Goal: Task Accomplishment & Management: Use online tool/utility

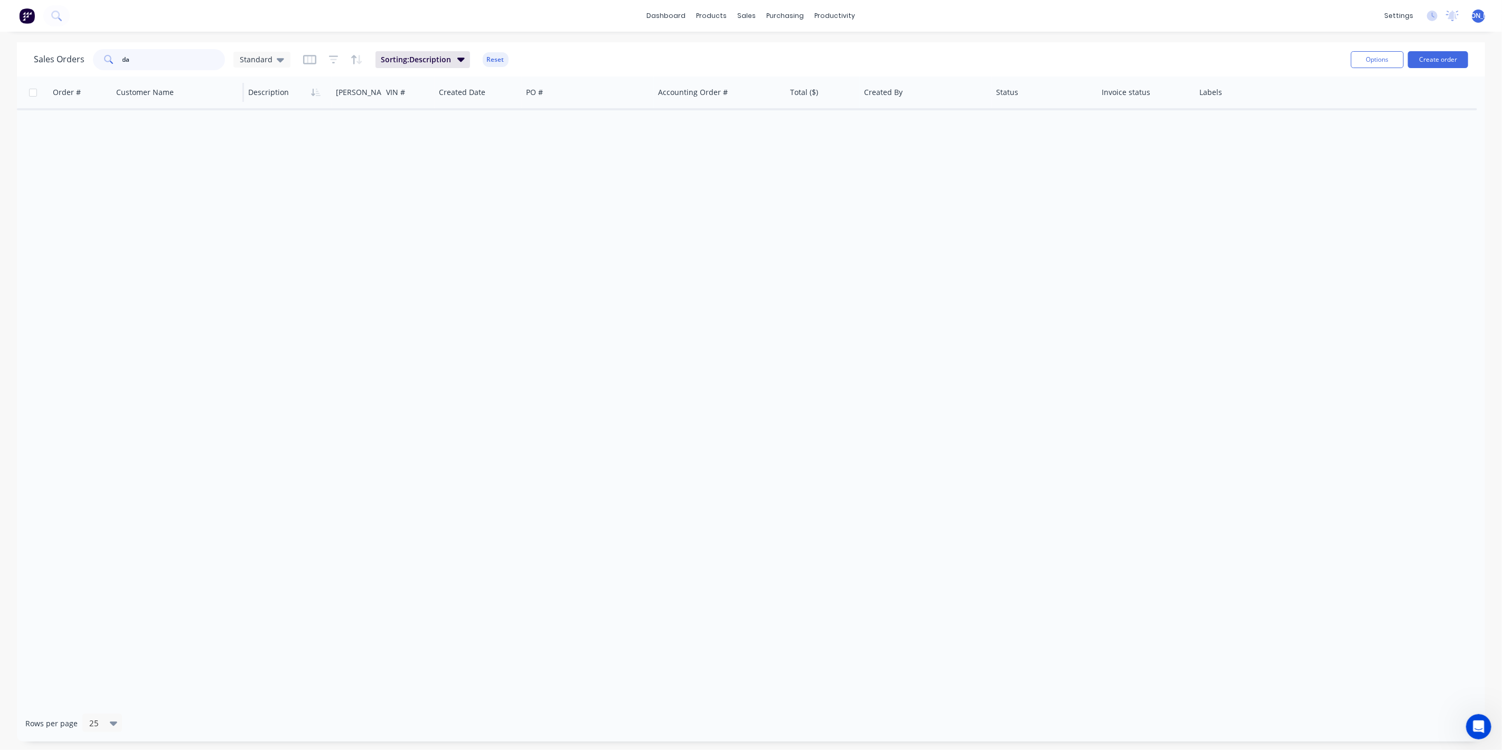
type input "d"
type input "[PERSON_NAME]"
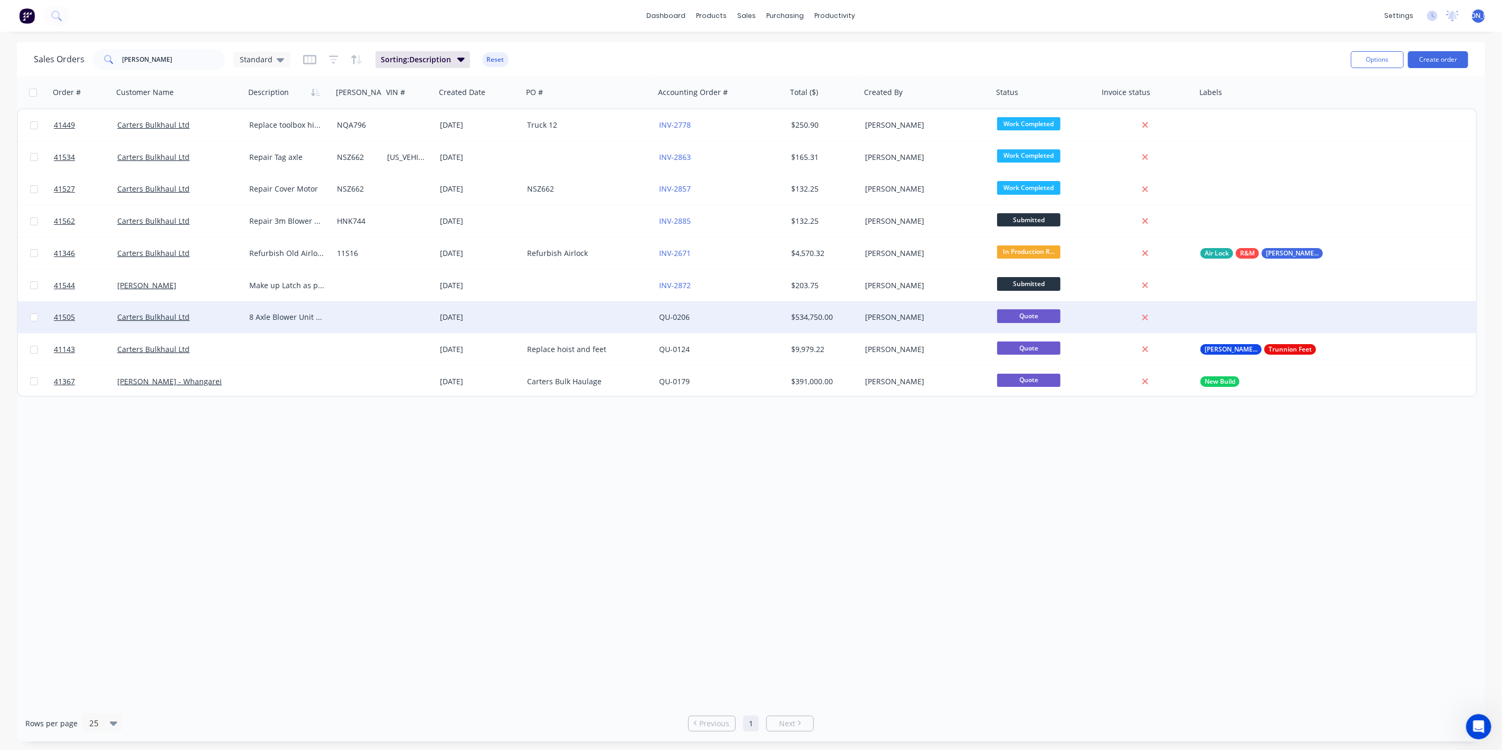
click at [191, 327] on div "Carters Bulkhaul Ltd" at bounding box center [179, 318] width 132 height 32
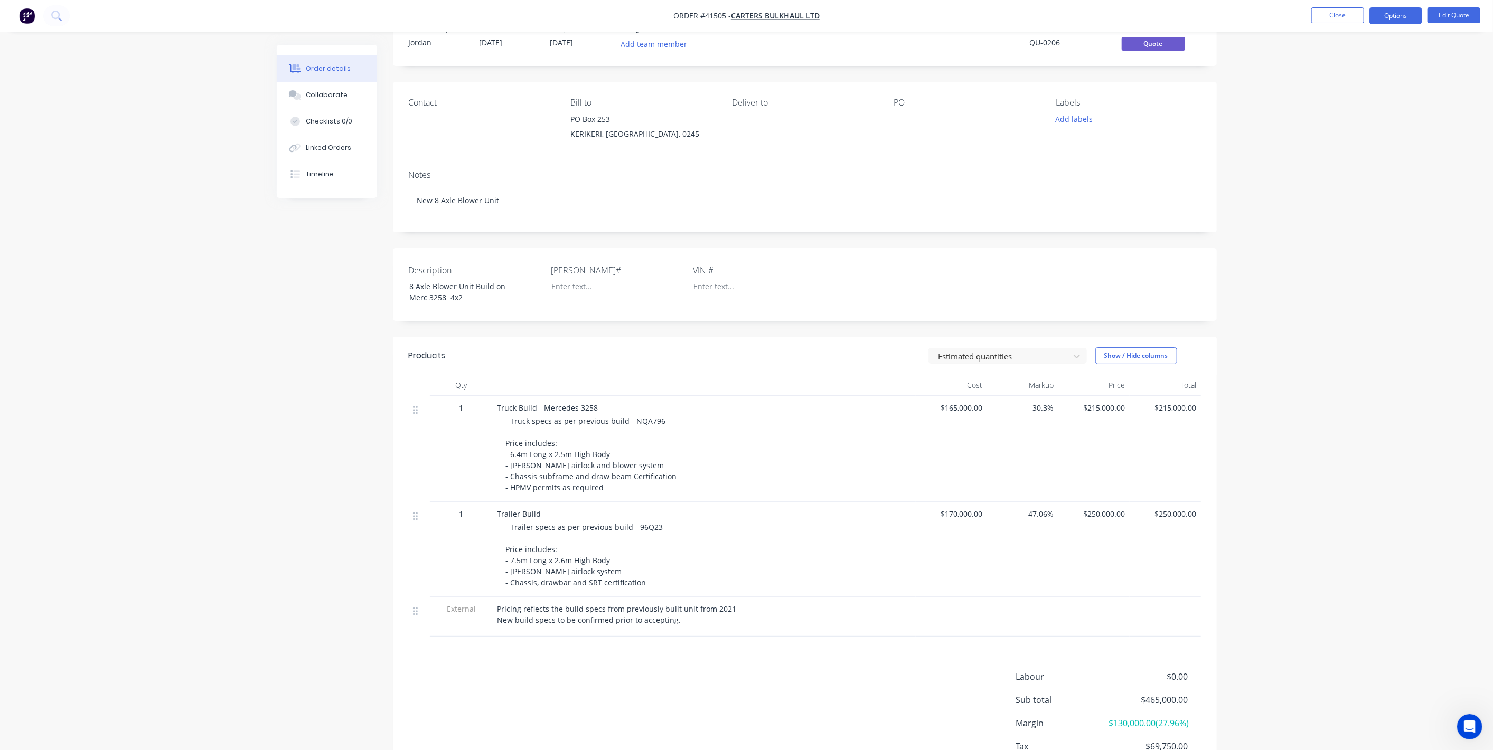
scroll to position [98, 0]
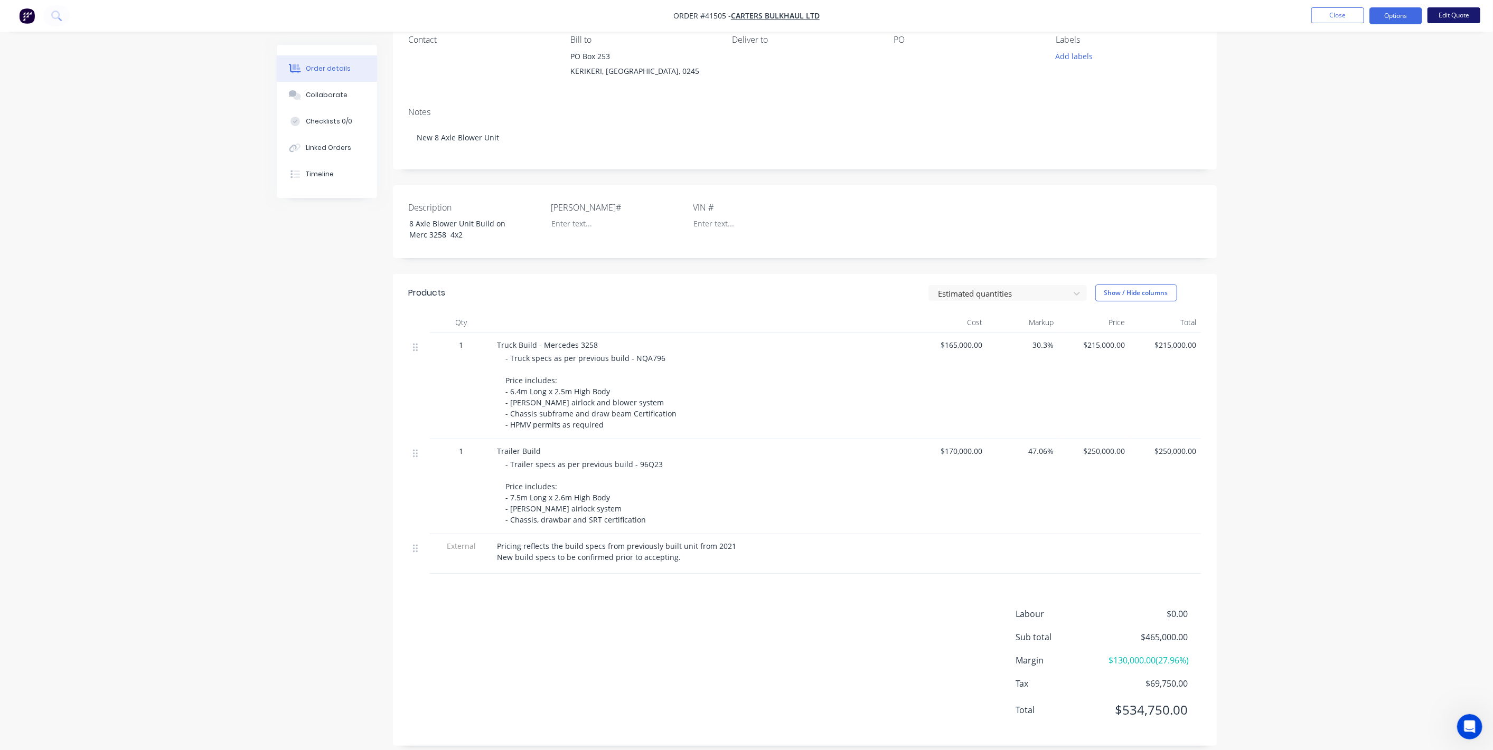
click at [1441, 18] on button "Edit Quote" at bounding box center [1454, 15] width 53 height 16
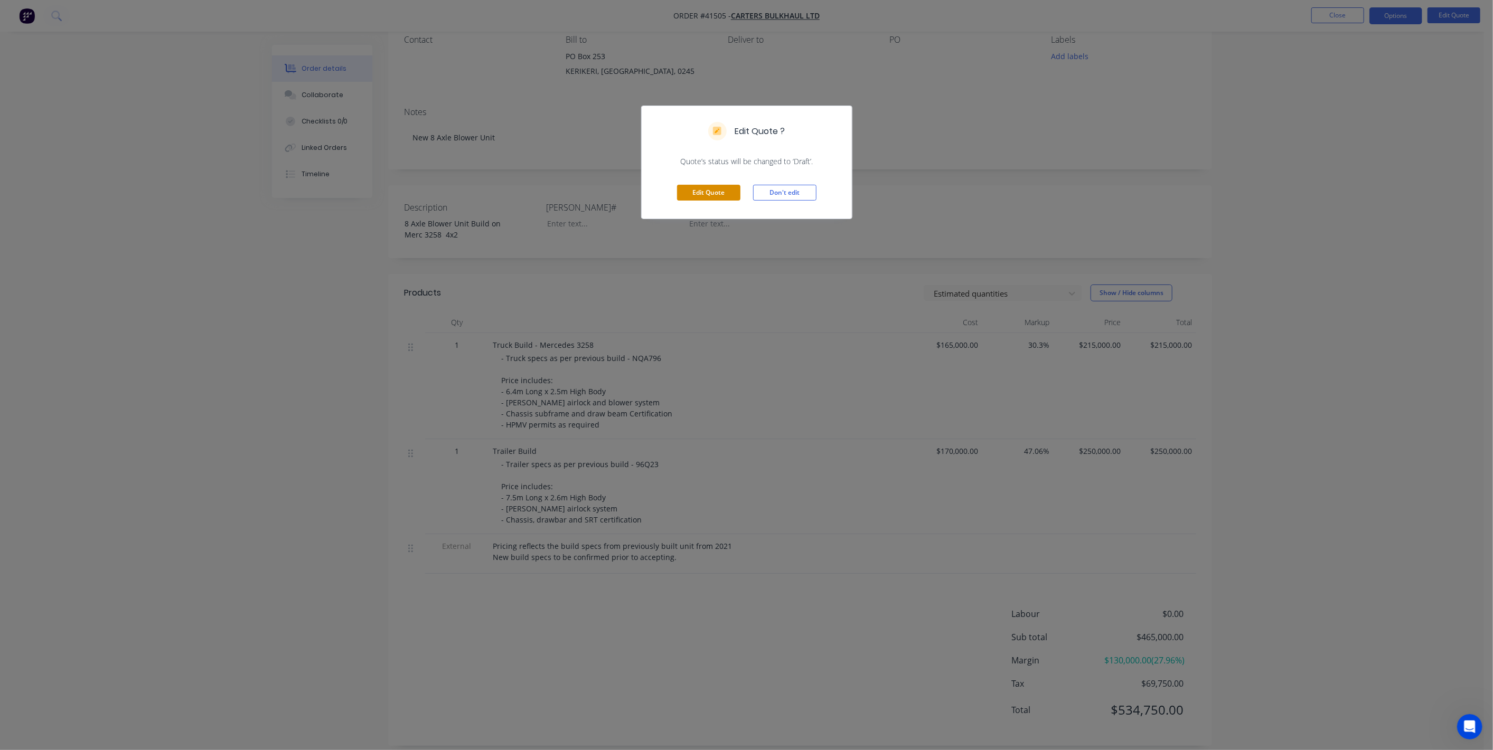
click at [720, 194] on button "Edit Quote" at bounding box center [708, 193] width 63 height 16
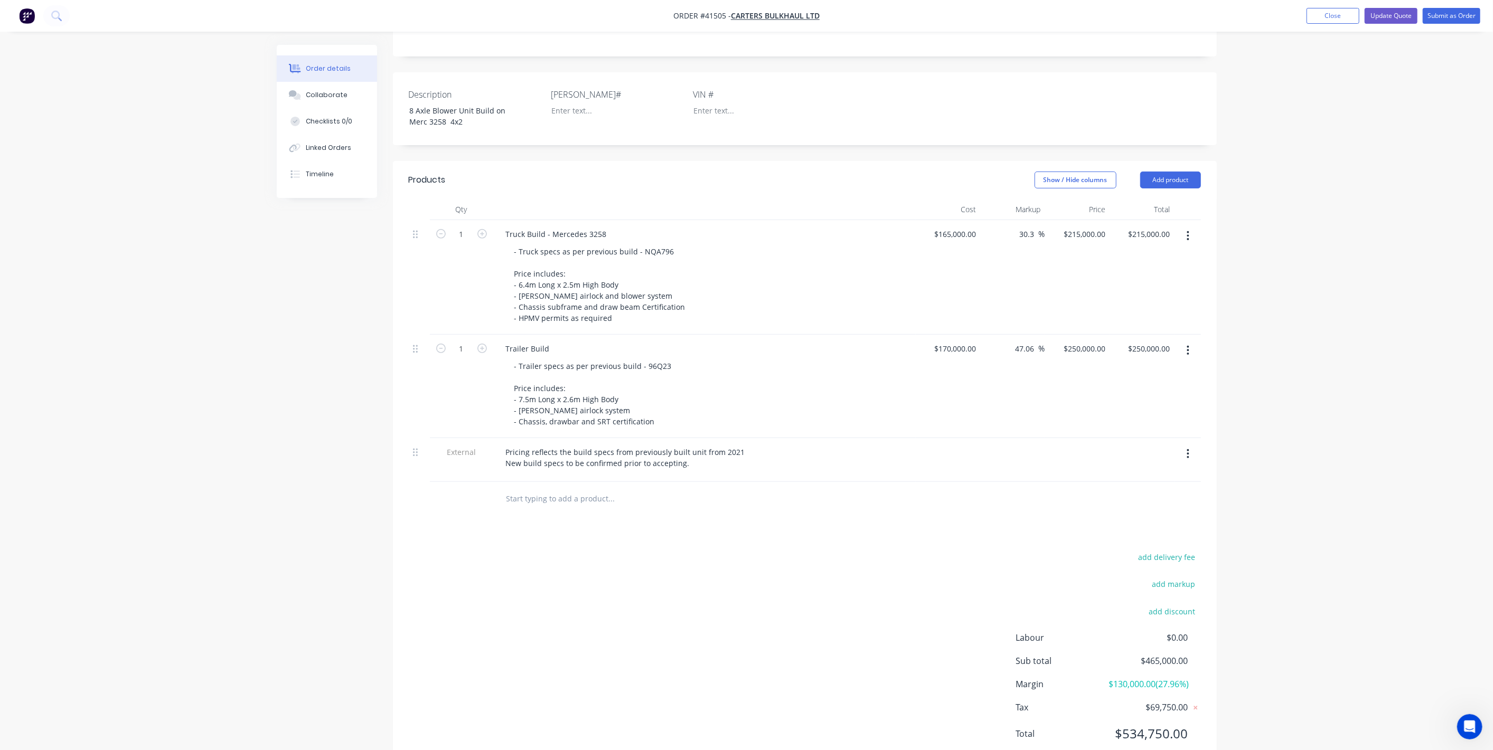
scroll to position [270, 0]
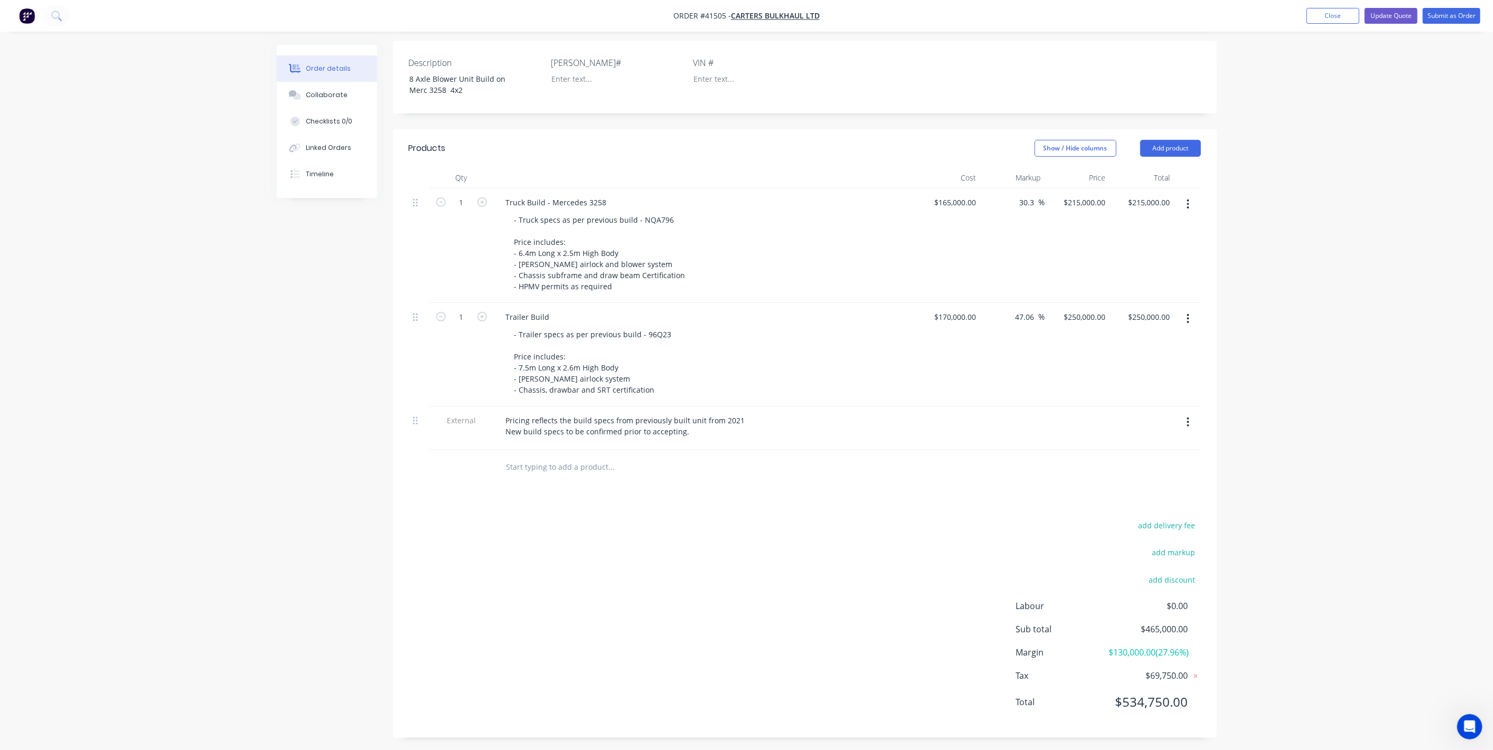
click at [524, 457] on input "text" at bounding box center [611, 467] width 211 height 21
click at [1171, 129] on header "Products Show / Hide columns Add product" at bounding box center [805, 148] width 824 height 38
click at [1175, 140] on button "Add product" at bounding box center [1170, 148] width 61 height 17
click at [1143, 167] on div "Product catalogue" at bounding box center [1150, 174] width 81 height 15
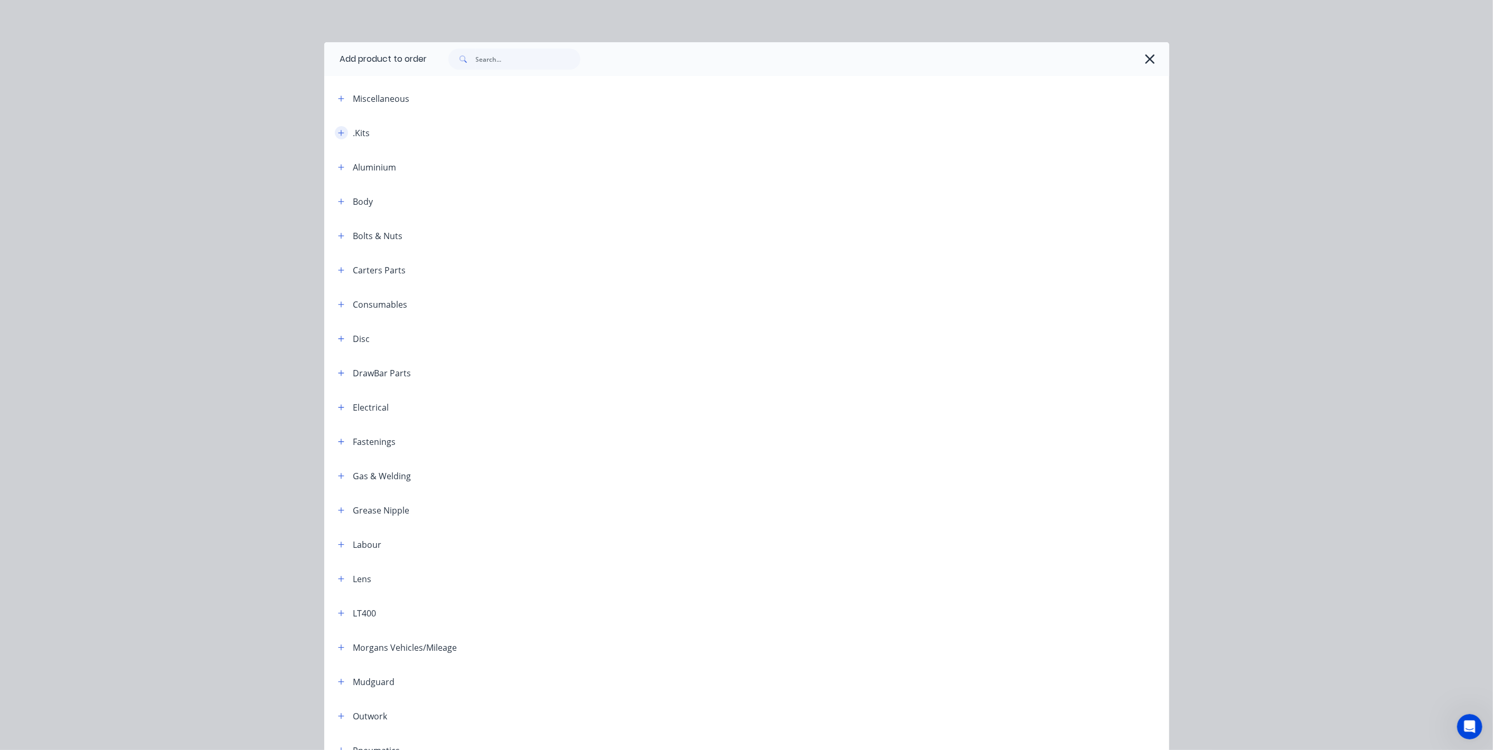
click at [338, 130] on icon "button" at bounding box center [341, 132] width 6 height 7
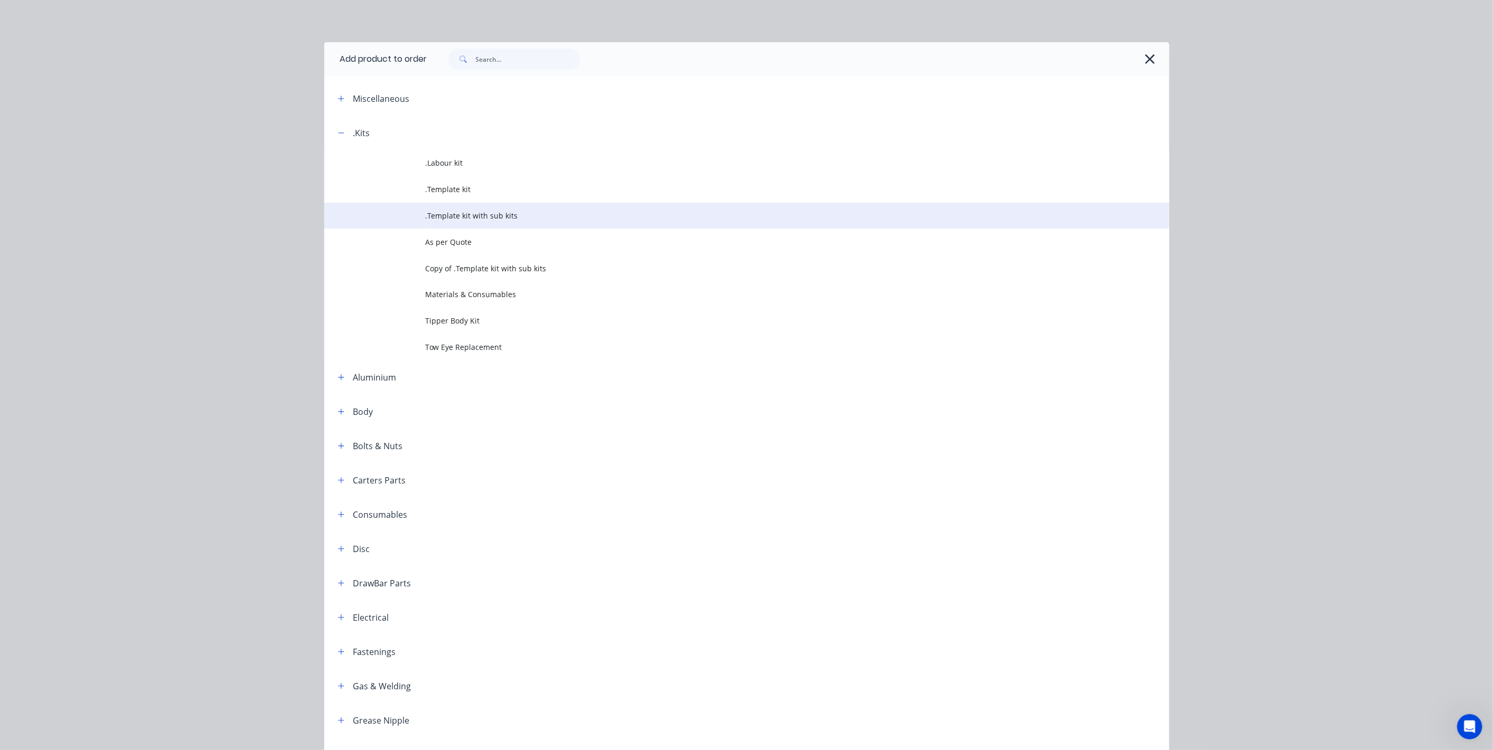
click at [472, 214] on span ".Template kit with sub kits" at bounding box center [723, 215] width 595 height 11
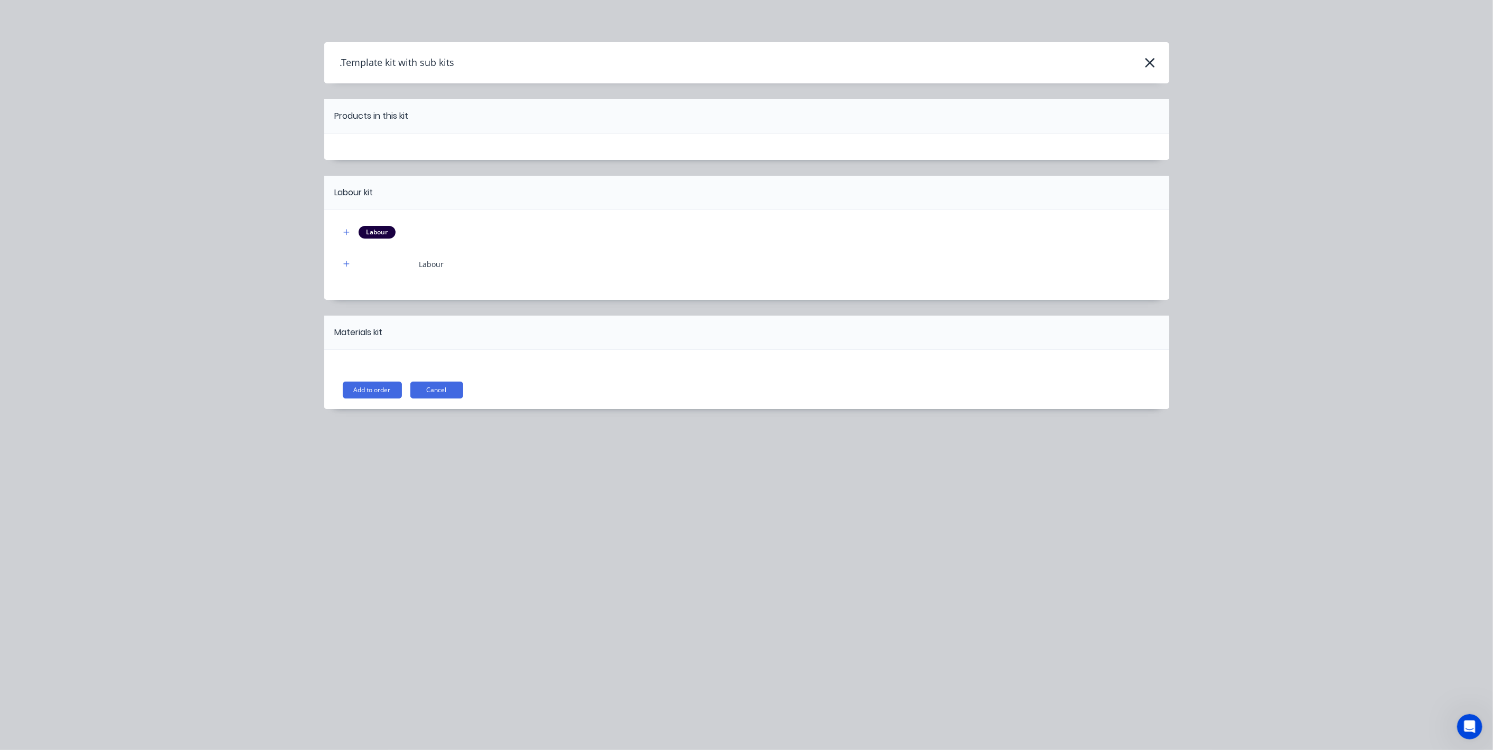
click at [363, 391] on button "Add to order" at bounding box center [372, 390] width 59 height 17
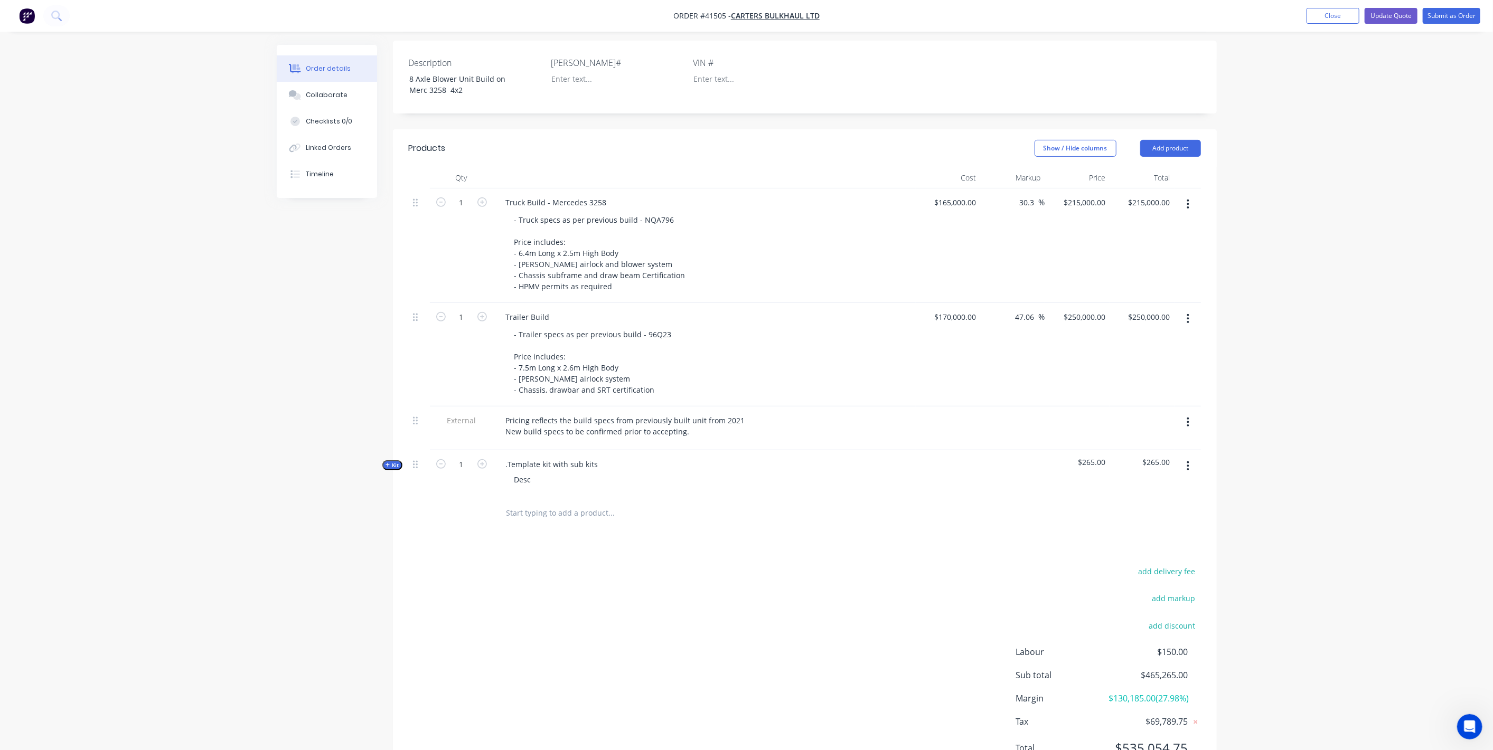
drag, startPoint x: 388, startPoint y: 449, endPoint x: 398, endPoint y: 383, distance: 66.8
click at [398, 383] on div "Qty Cost Markup Price Total 1 Truck Build - Mercedes 3258 - Truck specs as per …" at bounding box center [805, 348] width 824 height 363
click at [1186, 140] on button "Add product" at bounding box center [1170, 148] width 61 height 17
click at [1186, 457] on button "button" at bounding box center [1188, 466] width 25 height 19
click at [1146, 529] on div "Duplicate" at bounding box center [1150, 536] width 81 height 15
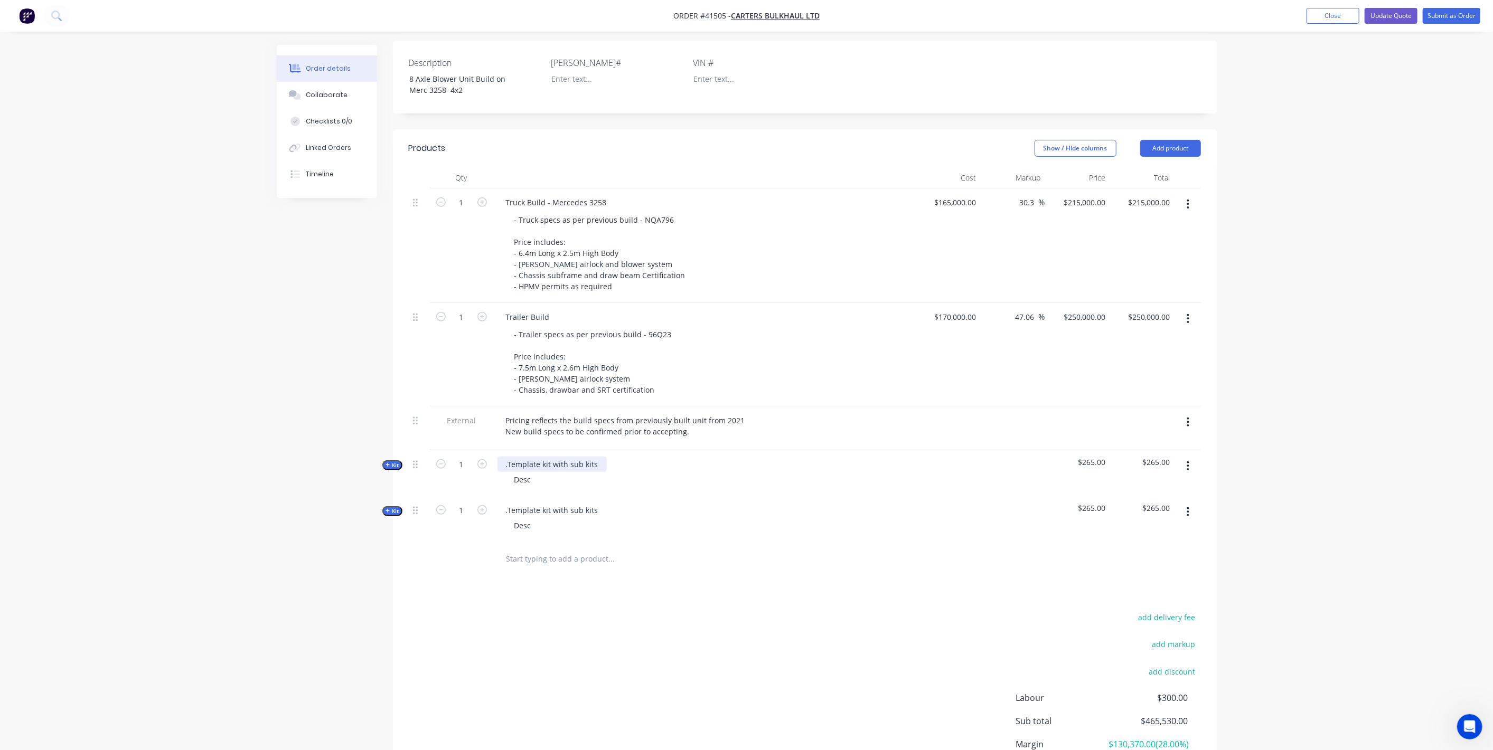
click at [562, 457] on div ".Template kit with sub kits" at bounding box center [551, 464] width 109 height 15
click at [561, 457] on div ".Template kit with sub kits" at bounding box center [551, 464] width 109 height 15
drag, startPoint x: 527, startPoint y: 466, endPoint x: 509, endPoint y: 466, distance: 18.0
click at [509, 472] on div "Desc" at bounding box center [523, 479] width 34 height 15
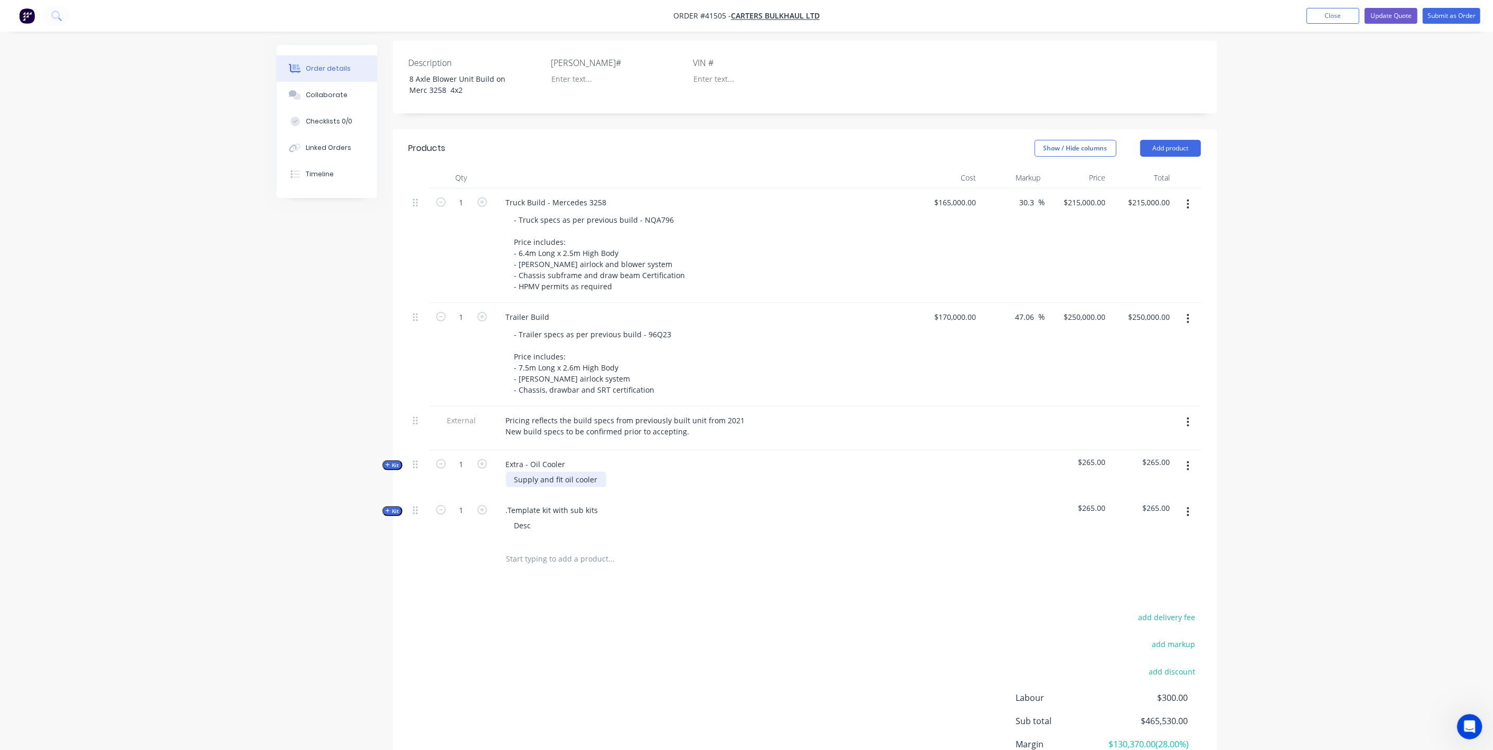
click at [514, 472] on div "Supply and fit oil cooler" at bounding box center [556, 479] width 100 height 15
click at [602, 472] on div "- Supply and fit oil cooler" at bounding box center [558, 479] width 105 height 15
click at [568, 472] on div "- Supply and fit oil cooler on return line" at bounding box center [584, 479] width 156 height 15
click at [571, 472] on div "- Supply and fit inline oil cooler on return line" at bounding box center [595, 479] width 179 height 15
click at [673, 472] on div "- Supply and fit in-line oil cooler on return line" at bounding box center [596, 479] width 181 height 15
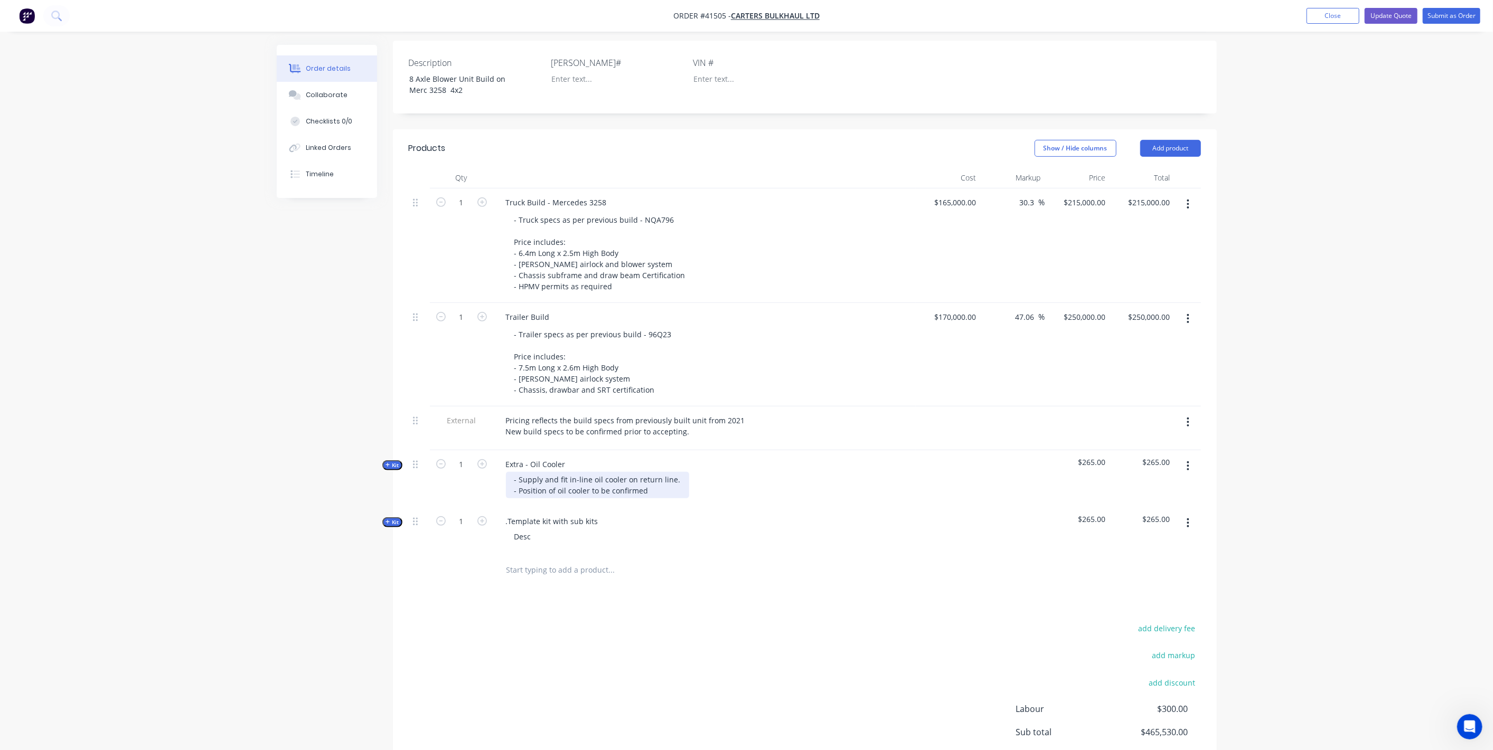
click at [671, 472] on div "- Supply and fit in-line oil cooler on return line. - Position of oil cooler to…" at bounding box center [597, 485] width 183 height 26
click at [654, 476] on div "- Supply and fit in-line oil cooler on return line - Position of oil cooler to …" at bounding box center [596, 485] width 181 height 26
click at [632, 508] on div ".Template kit with sub kits Desc" at bounding box center [704, 531] width 422 height 46
click at [551, 514] on div ".Template kit with sub kits" at bounding box center [551, 521] width 109 height 15
drag, startPoint x: 599, startPoint y: 505, endPoint x: 509, endPoint y: 501, distance: 90.4
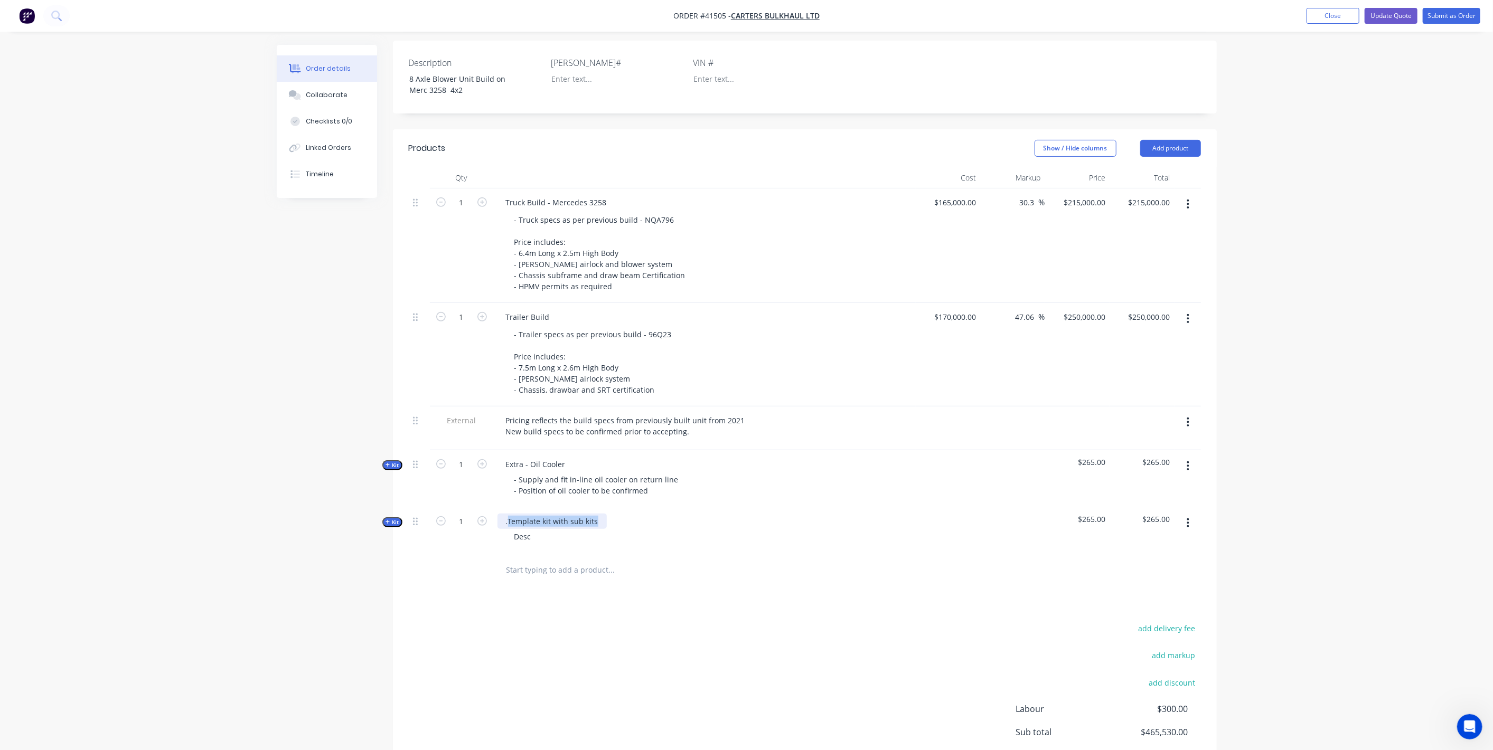
click at [509, 514] on div ".Template kit with sub kits" at bounding box center [551, 521] width 109 height 15
click at [539, 529] on div "Desc" at bounding box center [523, 536] width 34 height 15
drag, startPoint x: 596, startPoint y: 520, endPoint x: 652, endPoint y: 503, distance: 58.5
click at [596, 529] on div "- Replicate tail lights on light bar to the top of the body." at bounding box center [612, 536] width 213 height 15
click at [731, 529] on div "- Replicate tail lights on bottom light bar to the top of the body." at bounding box center [626, 536] width 241 height 15
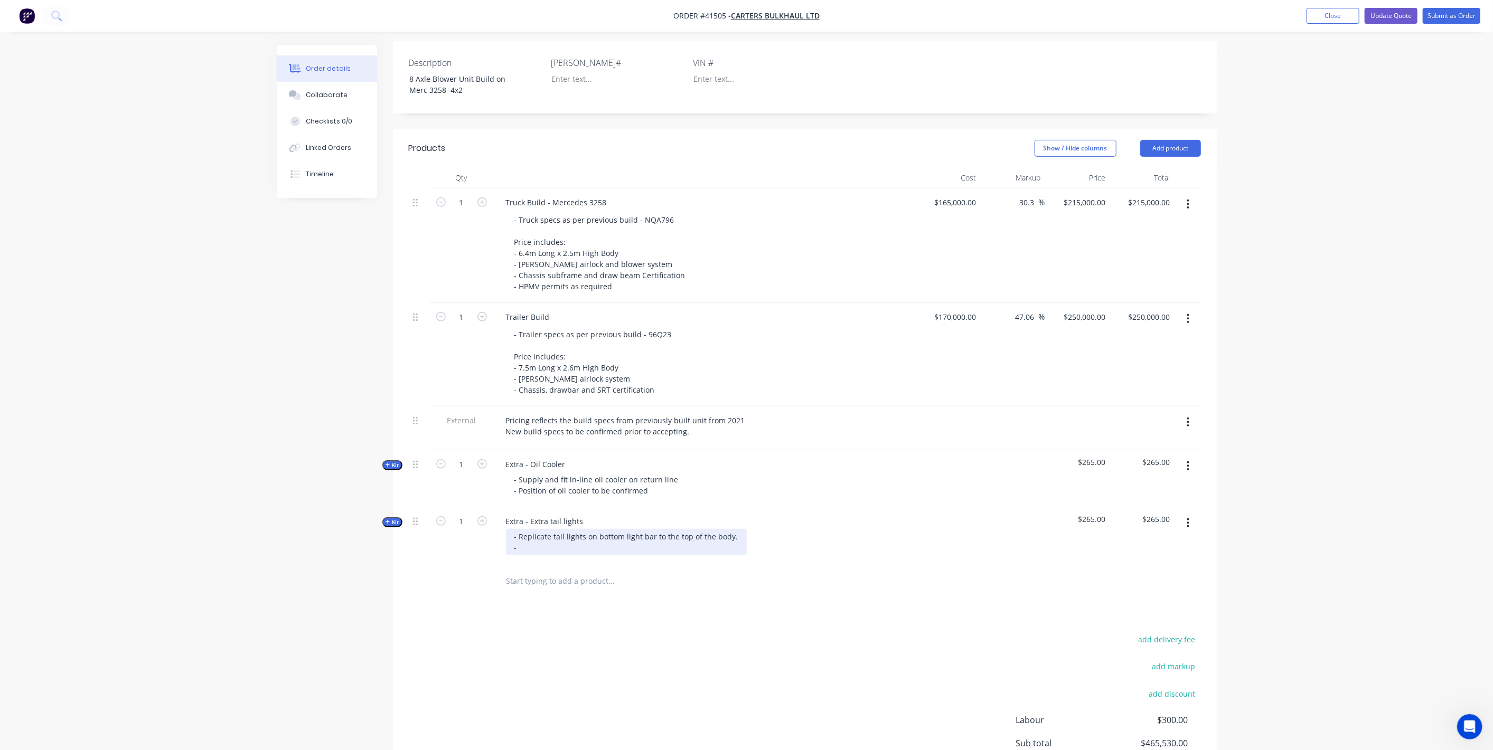
drag, startPoint x: 733, startPoint y: 520, endPoint x: 740, endPoint y: 515, distance: 8.8
click at [733, 529] on div "- Replicate tail lights on bottom light bar to the top of the body. -" at bounding box center [626, 542] width 241 height 26
click at [730, 529] on div "- Replicate tail lights on bottom light bar to the top of the body -" at bounding box center [625, 542] width 239 height 26
click at [671, 533] on div "- Replicate tail lights on bottom light bar to the top of the body on eliptical…" at bounding box center [657, 542] width 302 height 26
drag, startPoint x: 645, startPoint y: 593, endPoint x: 637, endPoint y: 594, distance: 7.9
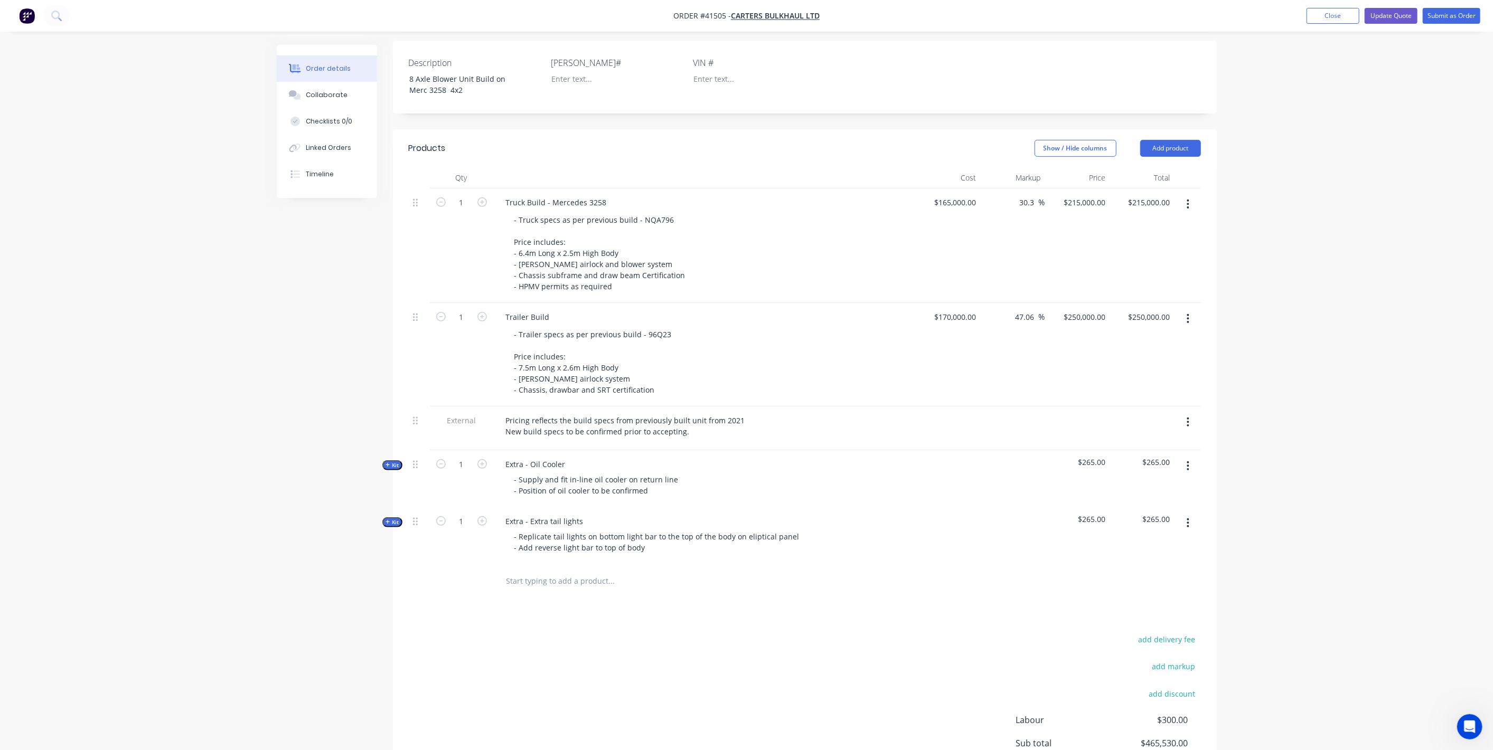
click at [645, 593] on div "Products Show / Hide columns Add product Qty Cost Markup Price Total 1 Truck Bu…" at bounding box center [805, 490] width 824 height 723
click at [392, 519] on span "Kit" at bounding box center [393, 523] width 14 height 8
click at [528, 592] on div "Labour kit" at bounding box center [523, 599] width 52 height 15
click at [395, 597] on span "Sub-kit" at bounding box center [393, 601] width 18 height 8
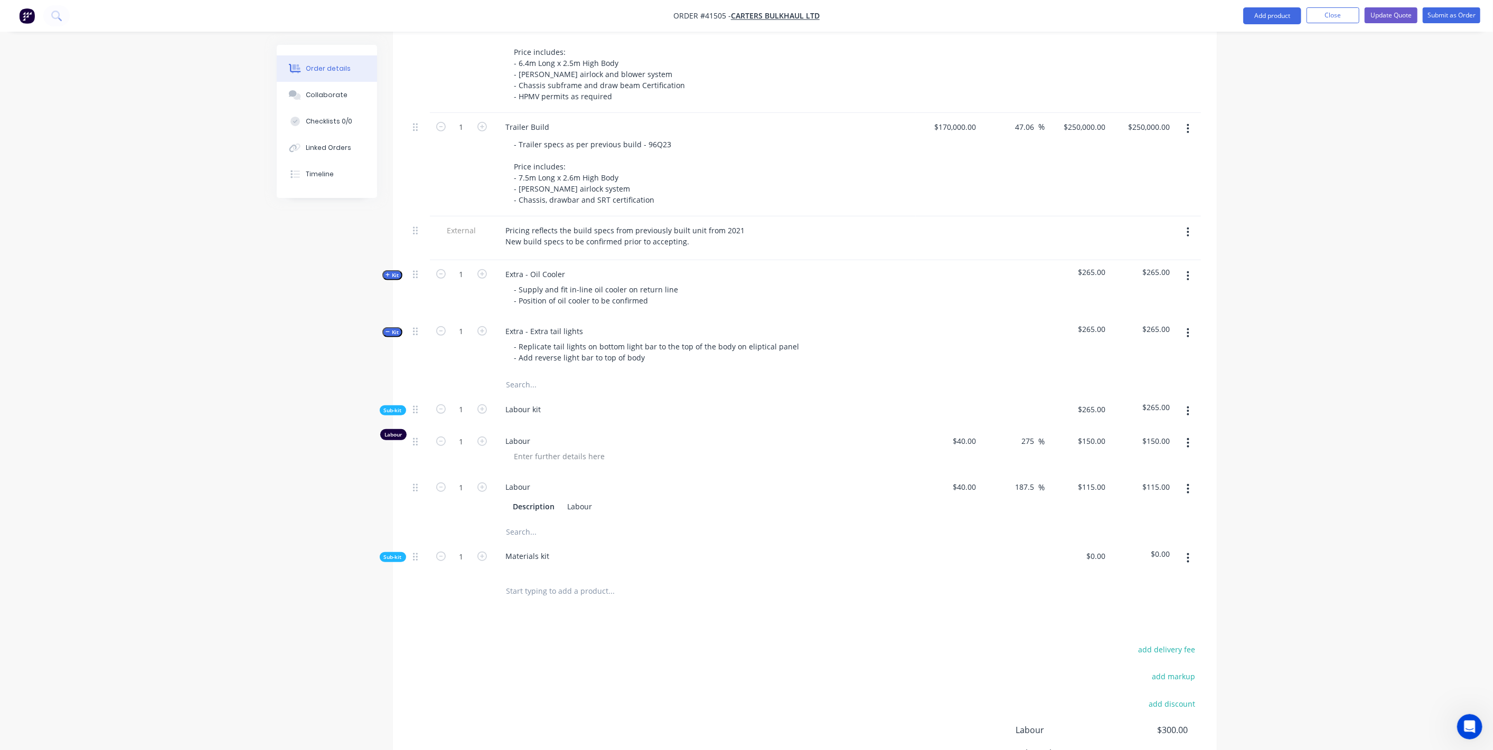
scroll to position [465, 0]
click at [1189, 432] on icon "button" at bounding box center [1188, 438] width 3 height 12
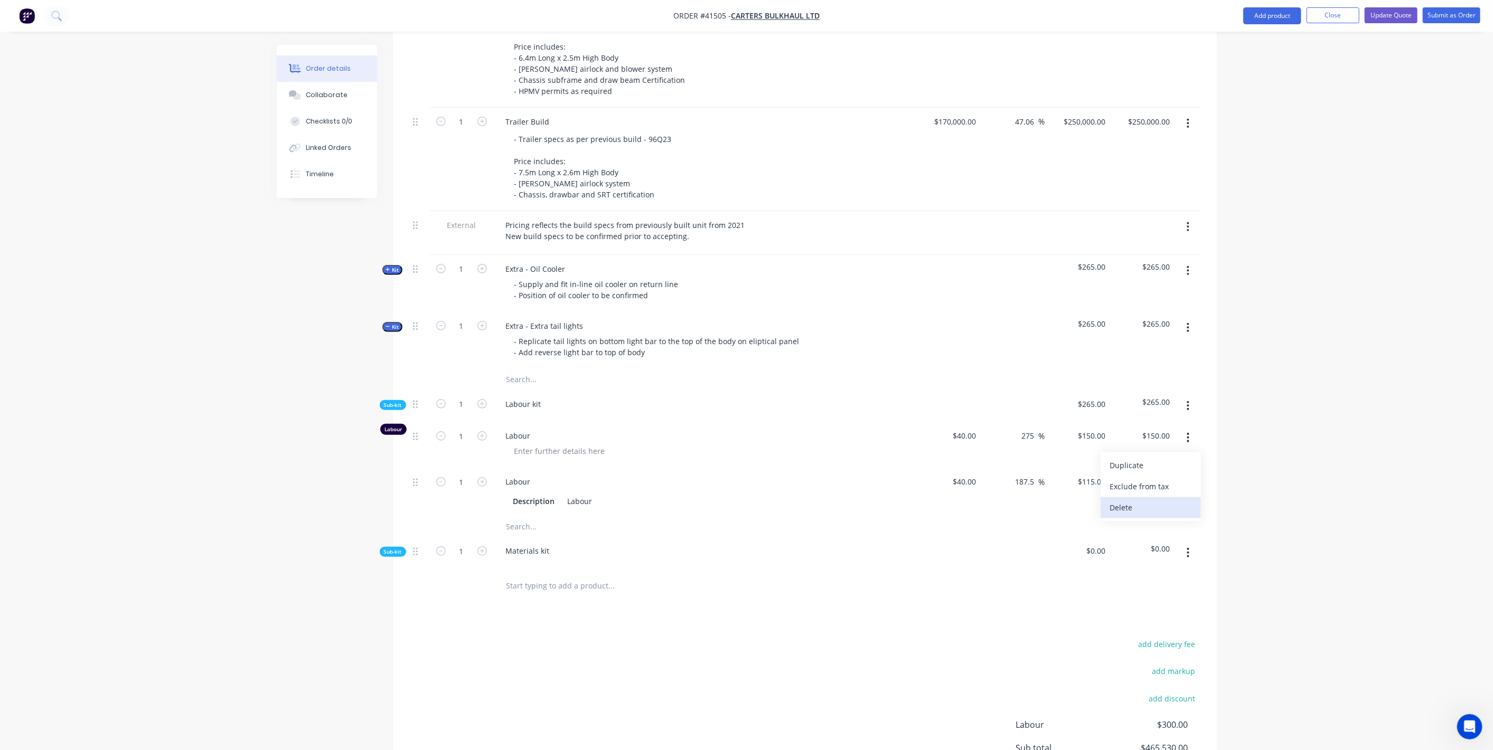
click at [1124, 500] on div "Delete" at bounding box center [1150, 507] width 81 height 15
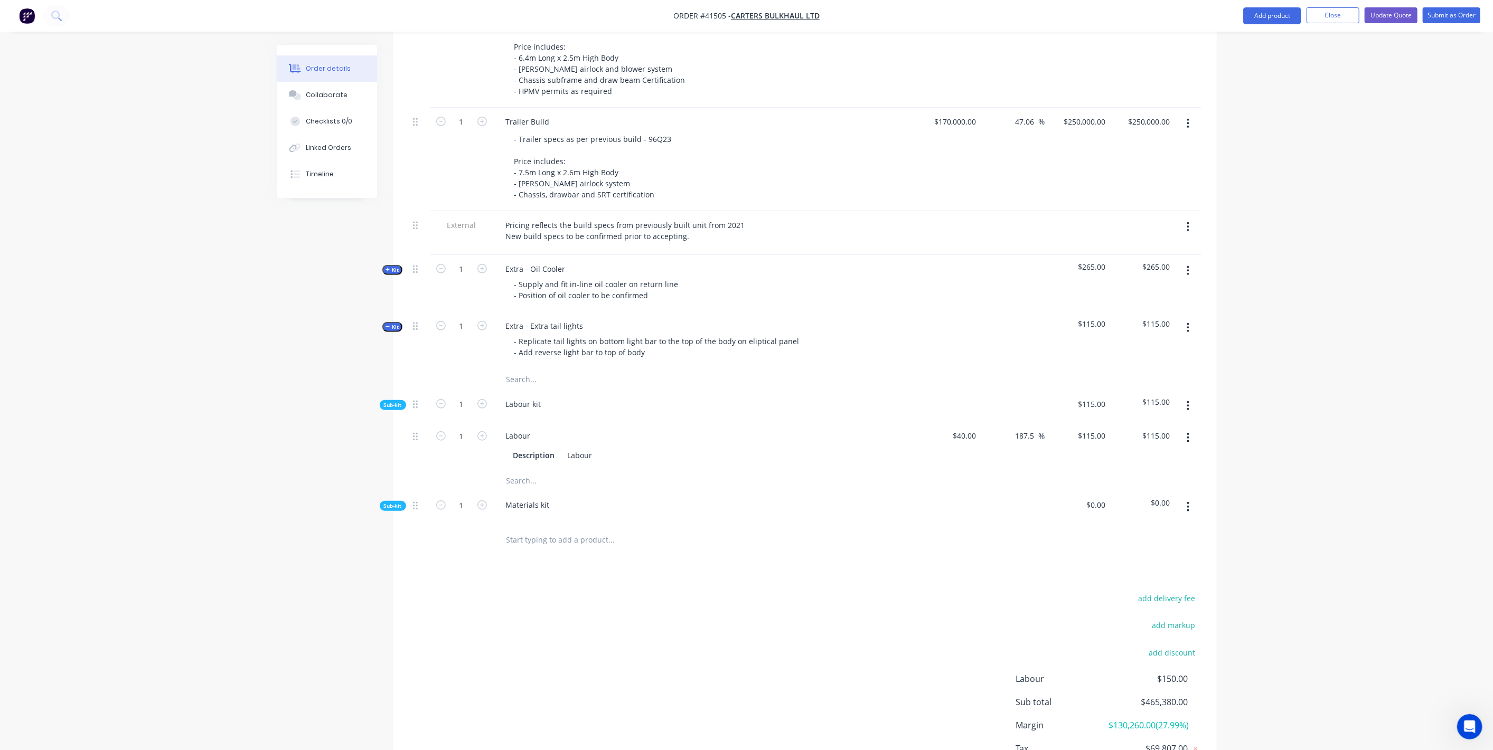
click at [1193, 428] on button "button" at bounding box center [1188, 437] width 25 height 19
click at [1146, 458] on div "Duplicate" at bounding box center [1150, 465] width 81 height 15
drag, startPoint x: 593, startPoint y: 437, endPoint x: 556, endPoint y: 435, distance: 37.0
click at [556, 448] on div "Description Labour" at bounding box center [702, 455] width 387 height 15
drag, startPoint x: 593, startPoint y: 486, endPoint x: 564, endPoint y: 484, distance: 28.6
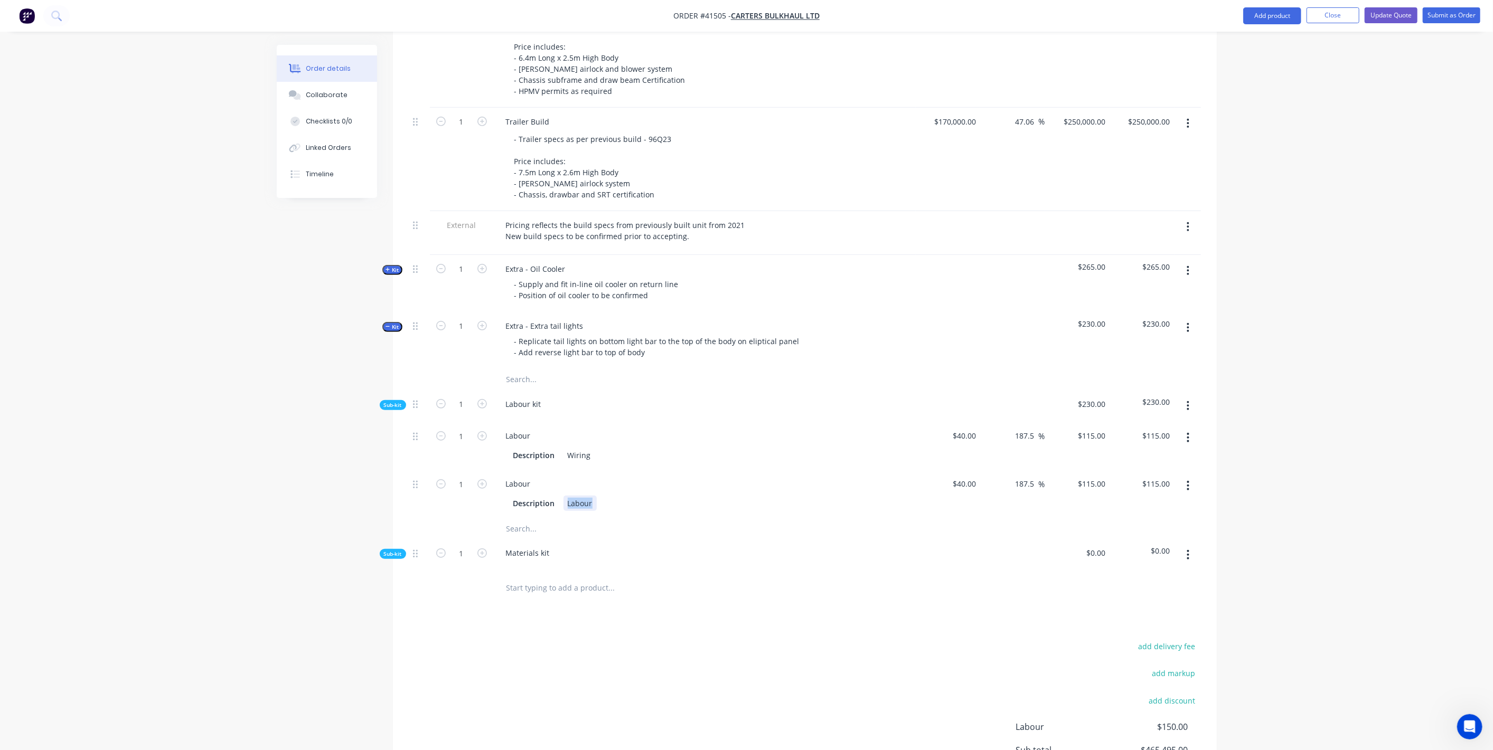
click at [564, 496] on div "Labour" at bounding box center [580, 503] width 33 height 15
drag, startPoint x: 739, startPoint y: 483, endPoint x: 621, endPoint y: 472, distance: 119.3
click at [739, 496] on div "Description Fabrication" at bounding box center [702, 503] width 387 height 15
click at [483, 480] on icon "button" at bounding box center [482, 485] width 10 height 10
type input "2"
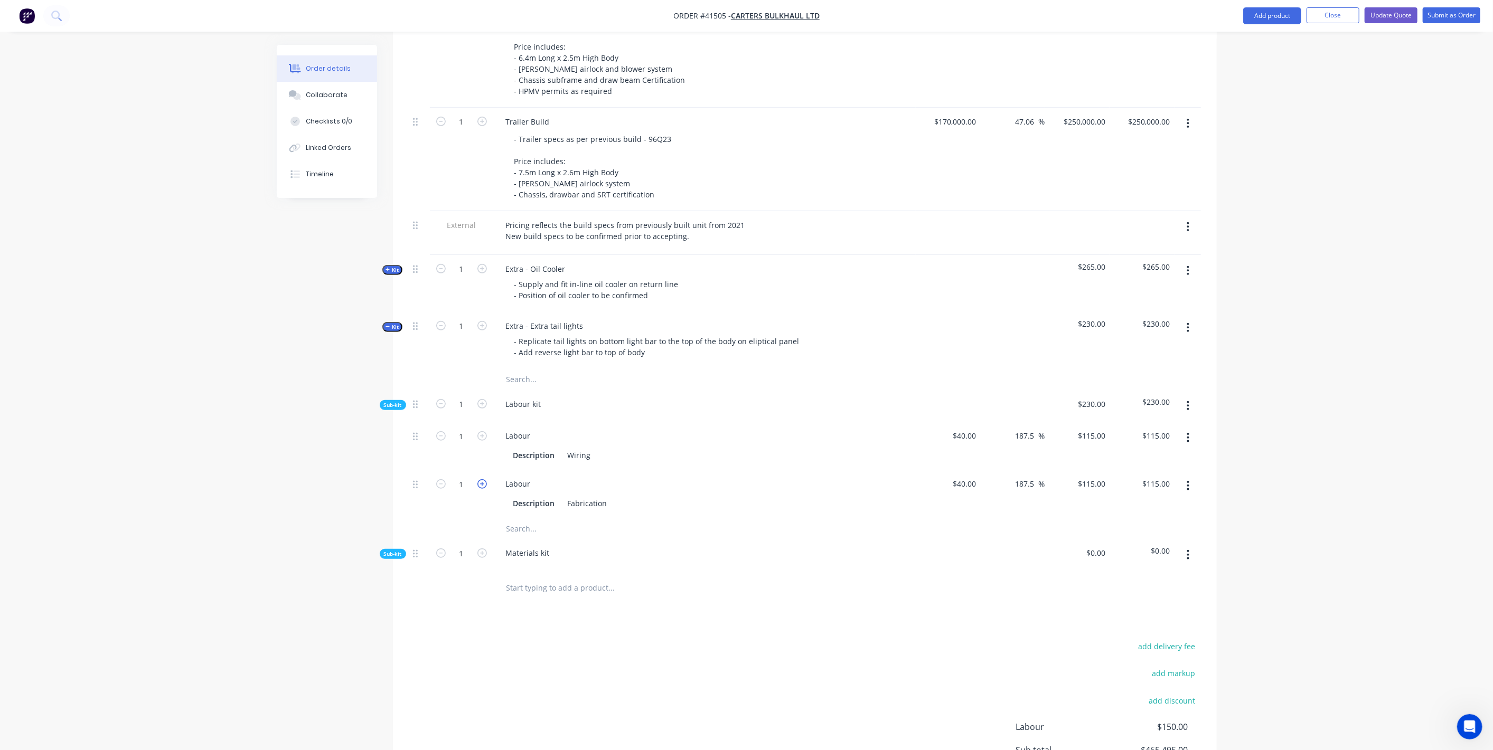
type input "$230.00"
click at [480, 431] on icon "button" at bounding box center [482, 436] width 10 height 10
type input "2"
type input "$230.00"
click at [480, 431] on icon "button" at bounding box center [482, 436] width 10 height 10
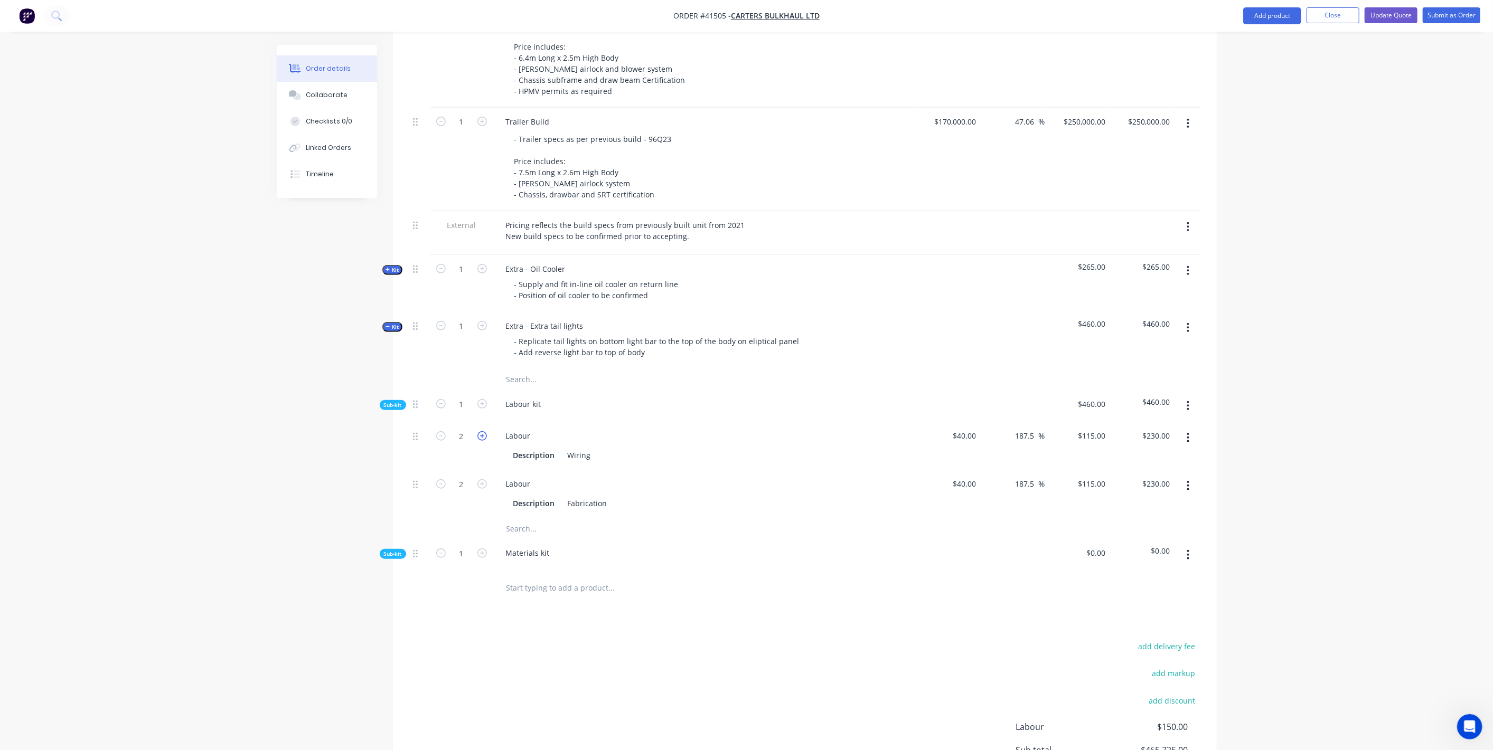
type input "3"
type input "$345.00"
click at [396, 401] on span "Sub-kit" at bounding box center [393, 405] width 18 height 8
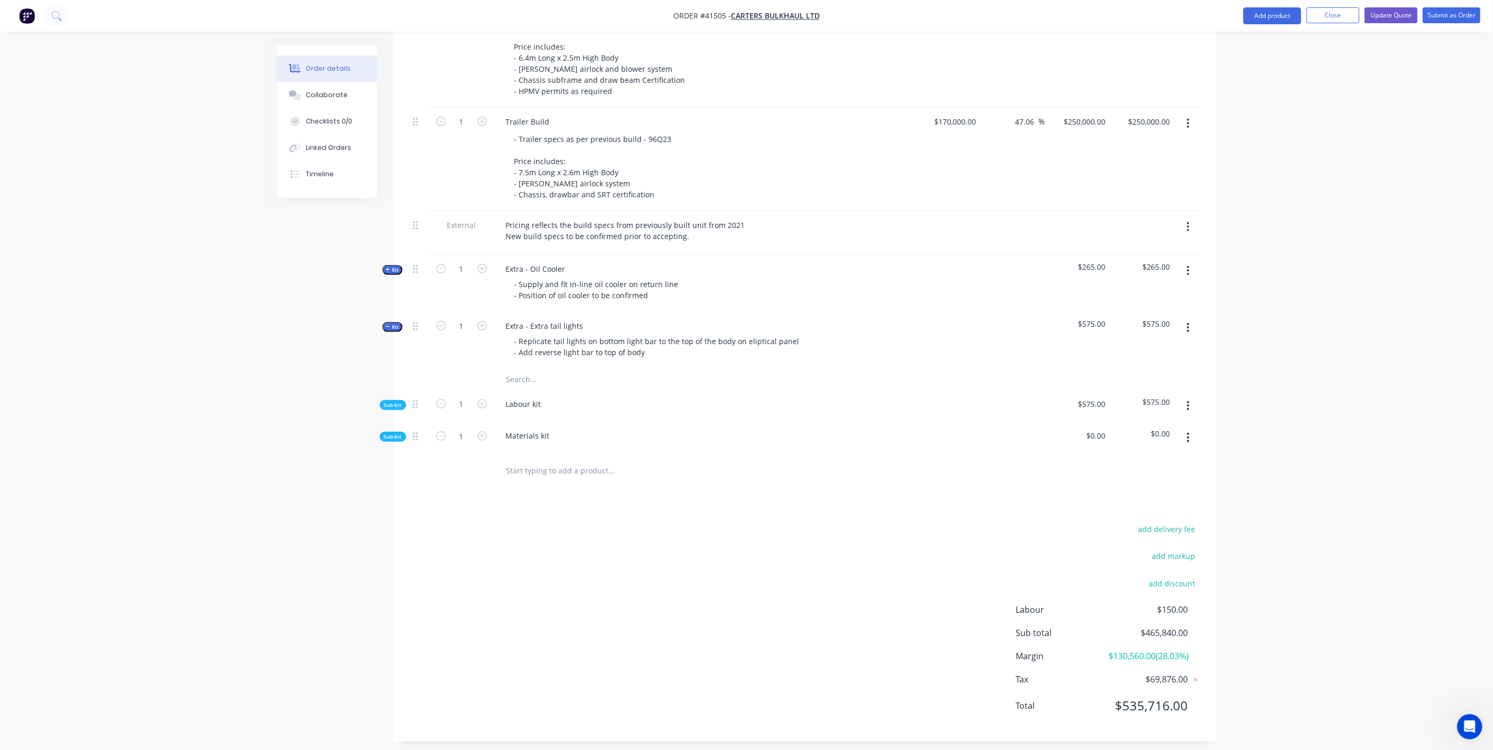
click at [396, 433] on span "Sub-kit" at bounding box center [393, 437] width 18 height 8
click at [515, 454] on input "text" at bounding box center [611, 464] width 211 height 21
type input "N"
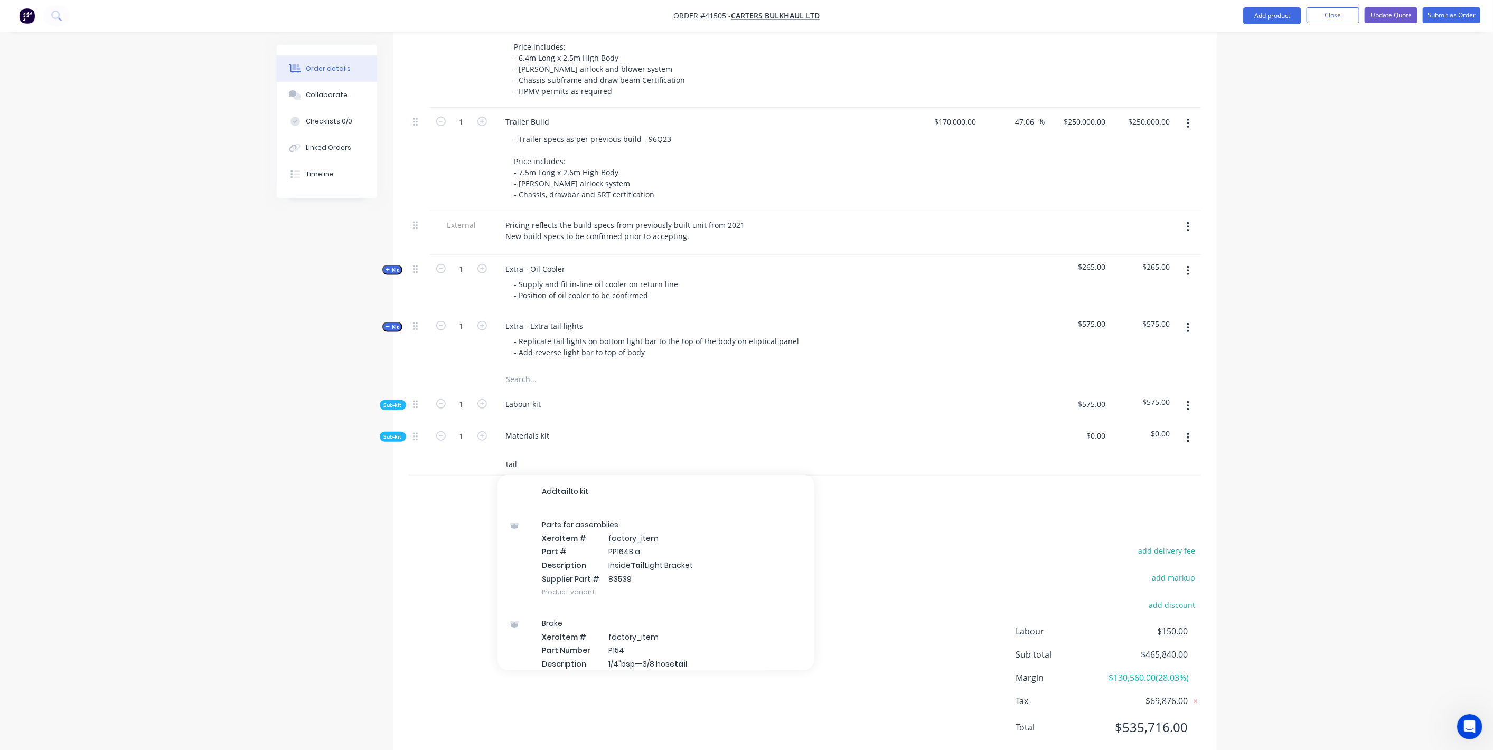
type input "tail"
